Goal: Find specific page/section: Find specific page/section

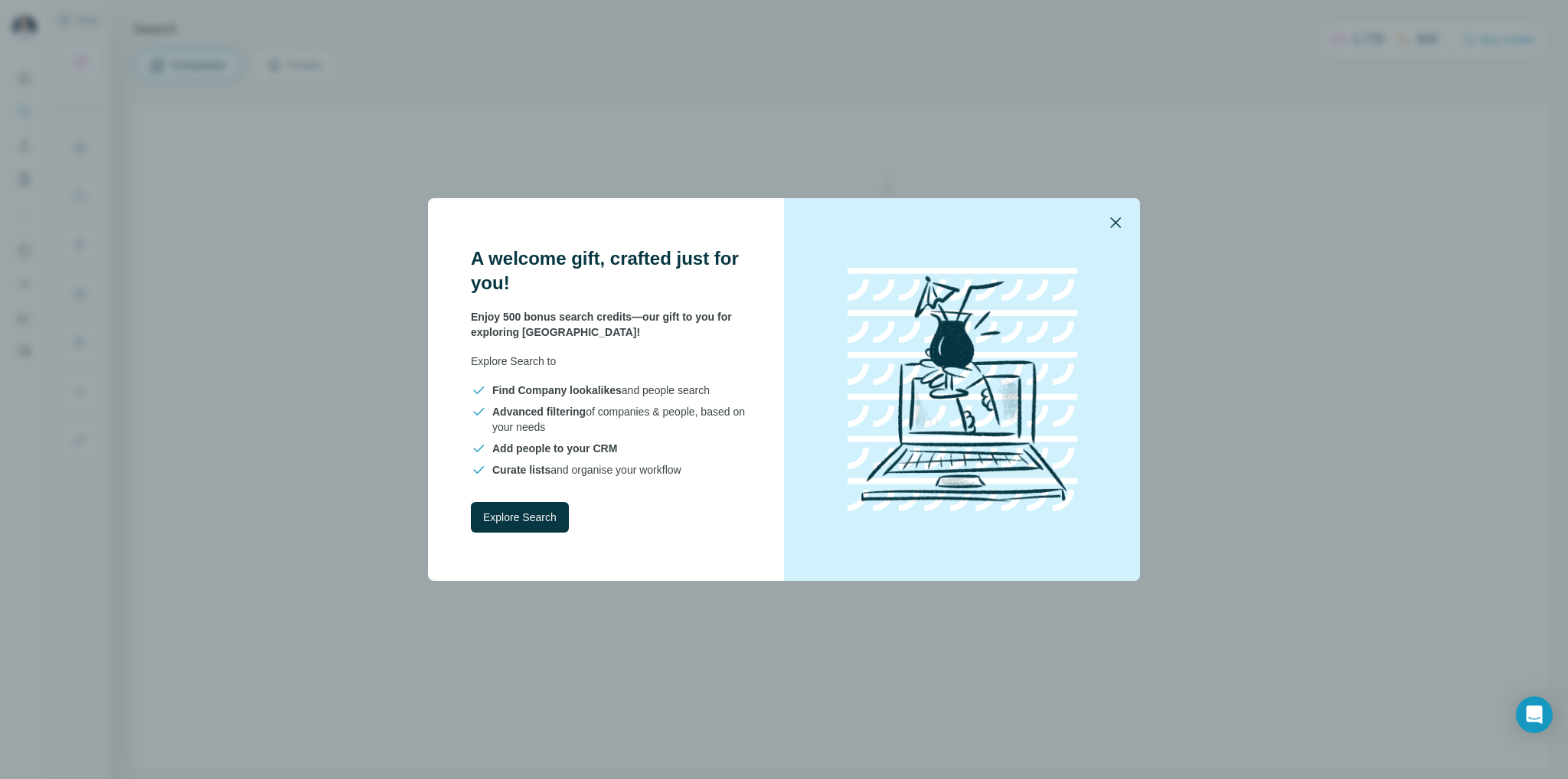
click at [1118, 218] on icon "button" at bounding box center [1115, 222] width 18 height 18
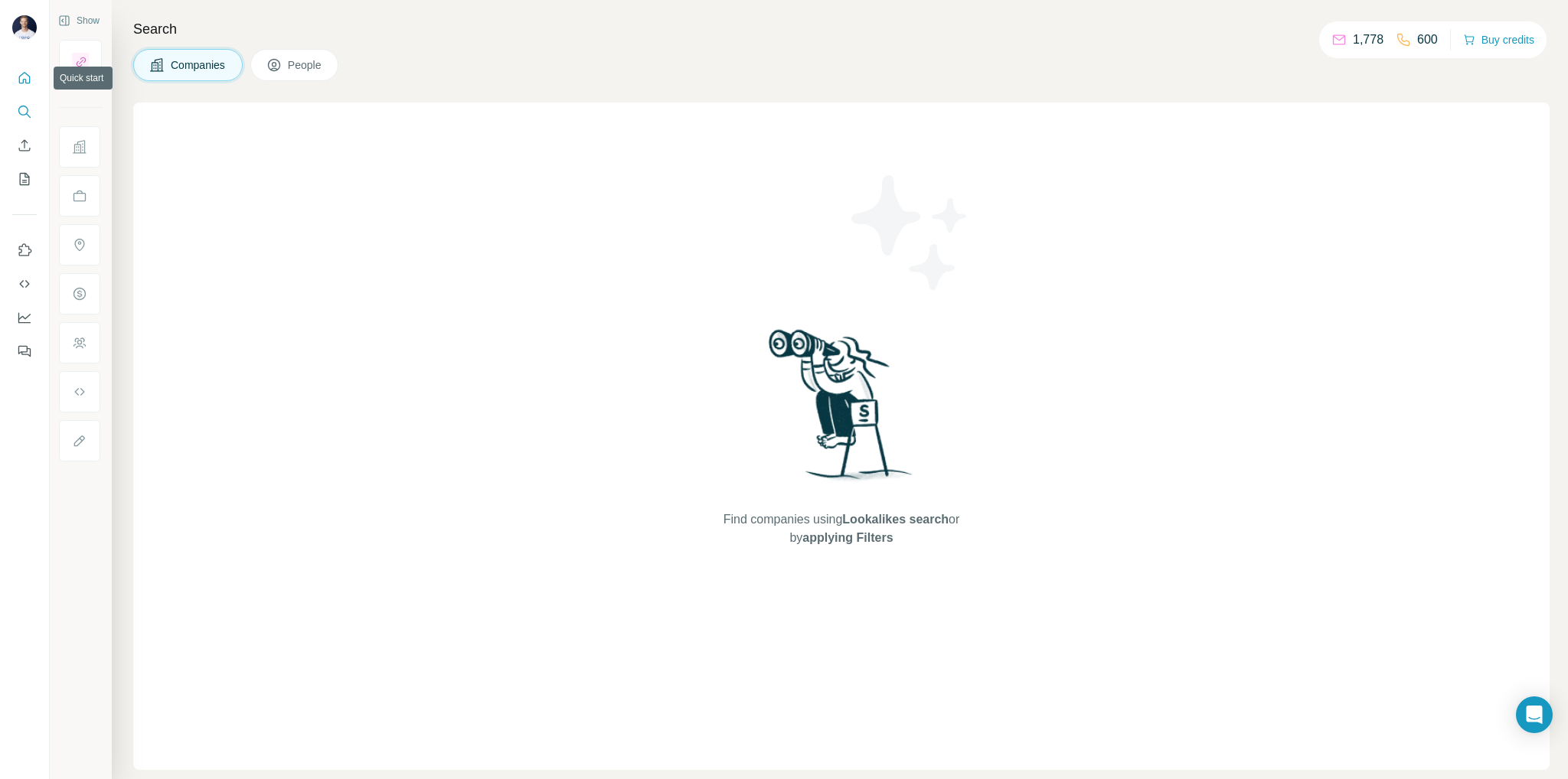
click at [25, 75] on icon "Quick start" at bounding box center [24, 78] width 15 height 15
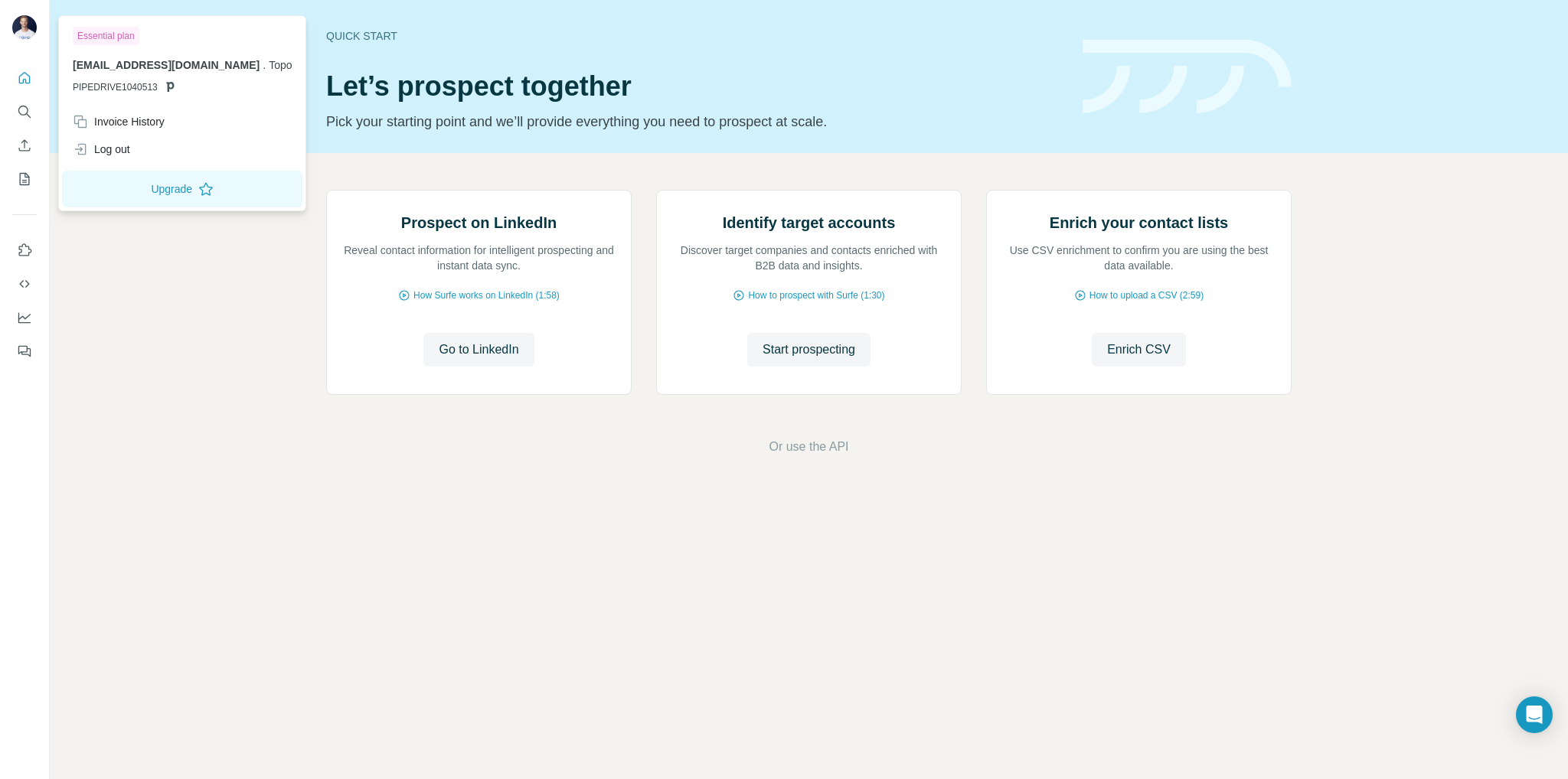
click at [24, 29] on img at bounding box center [24, 27] width 25 height 25
click at [23, 71] on icon "Quick start" at bounding box center [24, 78] width 15 height 15
click at [32, 28] on img at bounding box center [24, 27] width 25 height 25
click at [23, 22] on img at bounding box center [24, 27] width 25 height 25
click at [28, 83] on icon "Quick start" at bounding box center [25, 78] width 11 height 11
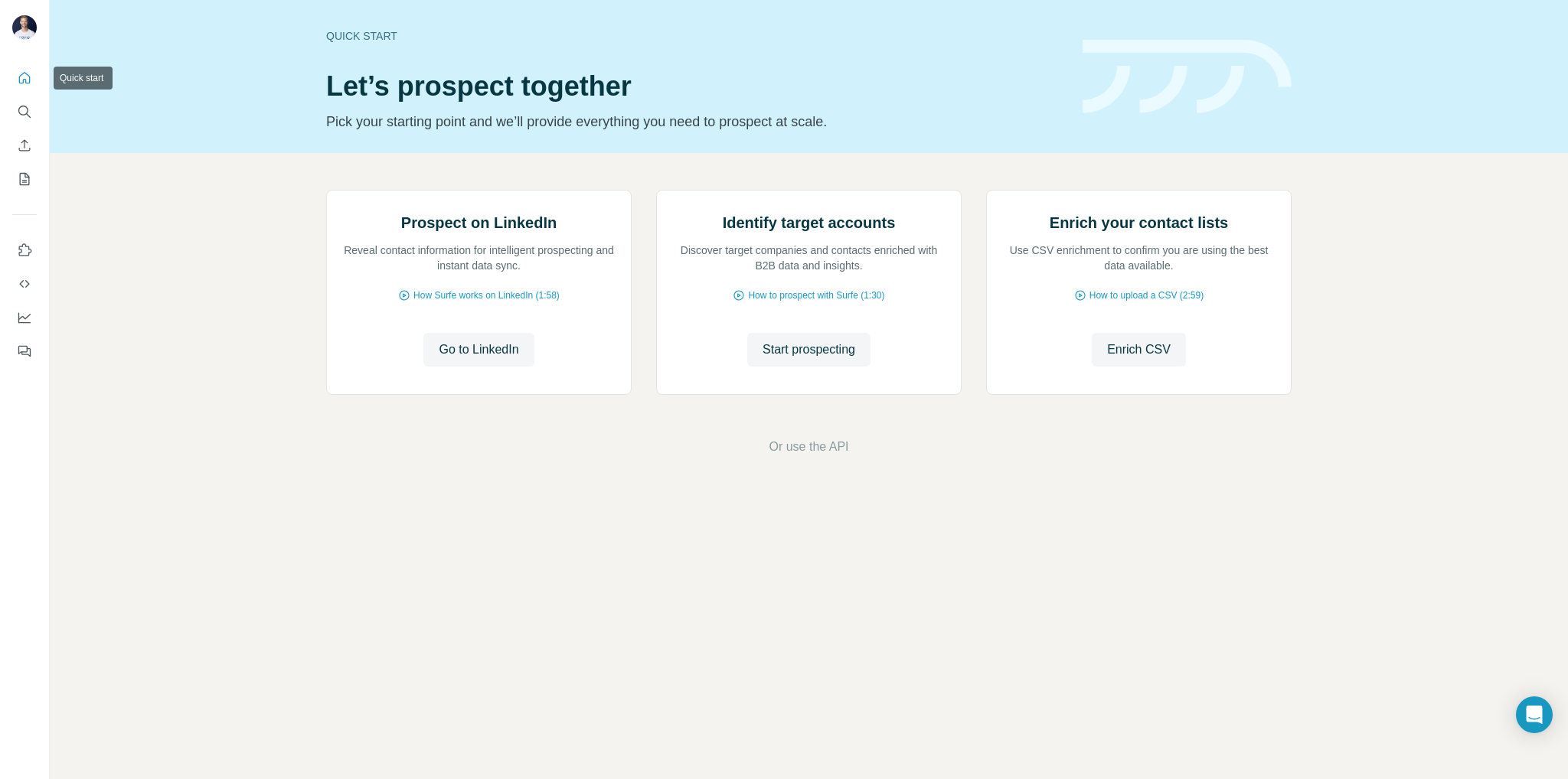
click at [25, 80] on icon "Quick start" at bounding box center [25, 78] width 11 height 11
click at [21, 113] on icon "Search" at bounding box center [24, 111] width 15 height 15
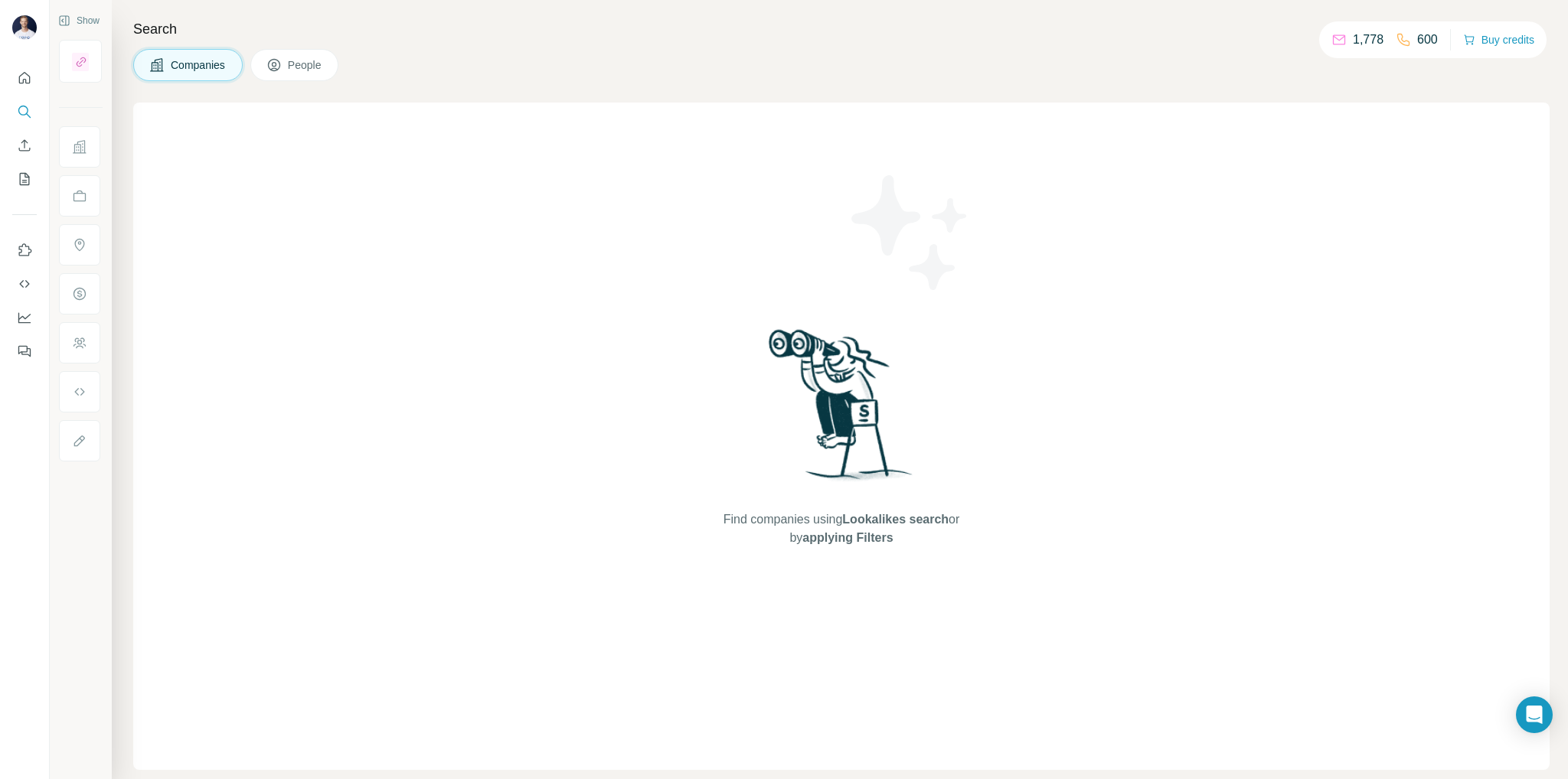
click at [294, 76] on button "People" at bounding box center [295, 65] width 89 height 32
